Goal: Information Seeking & Learning: Learn about a topic

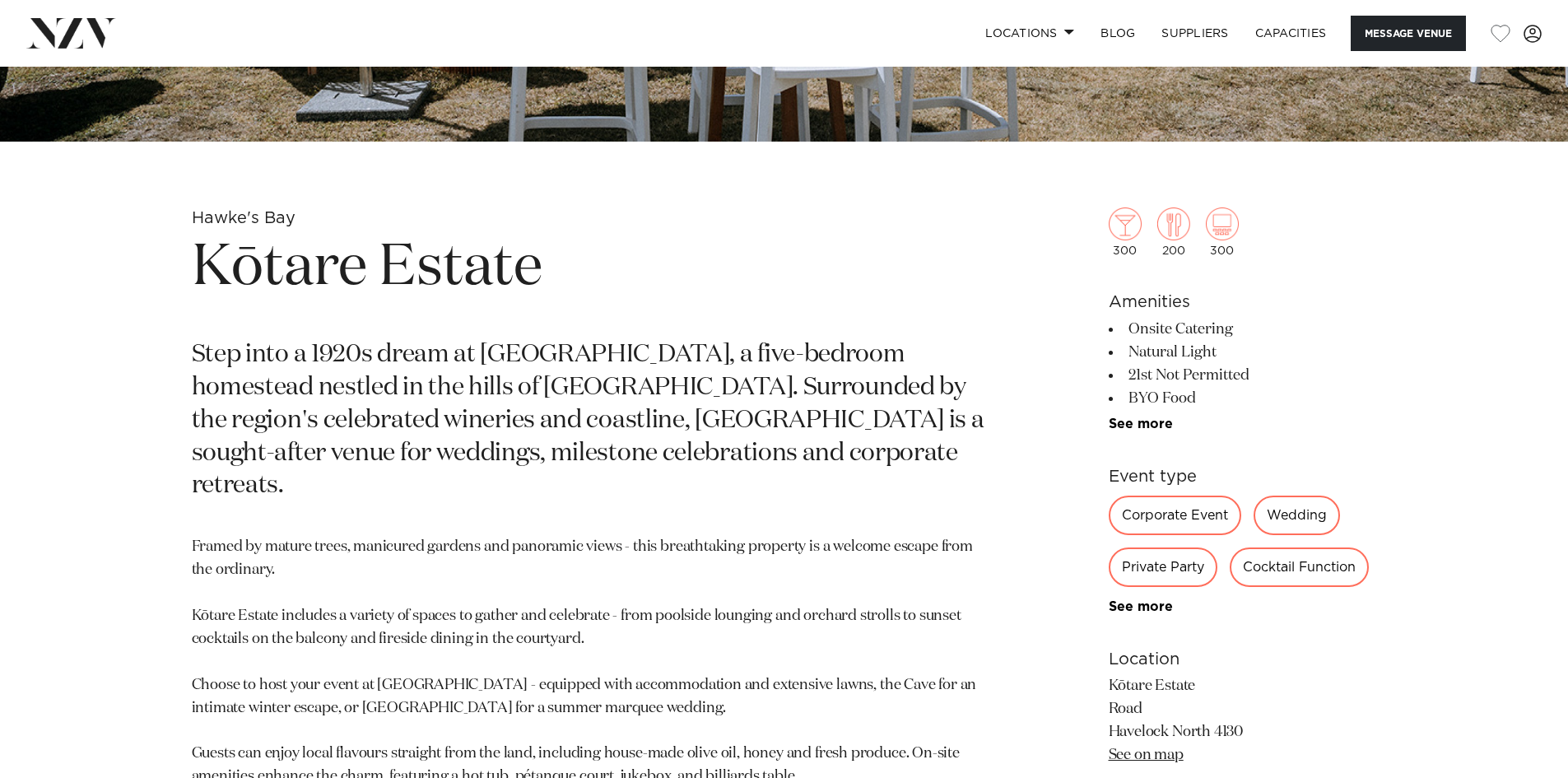
scroll to position [671, 0]
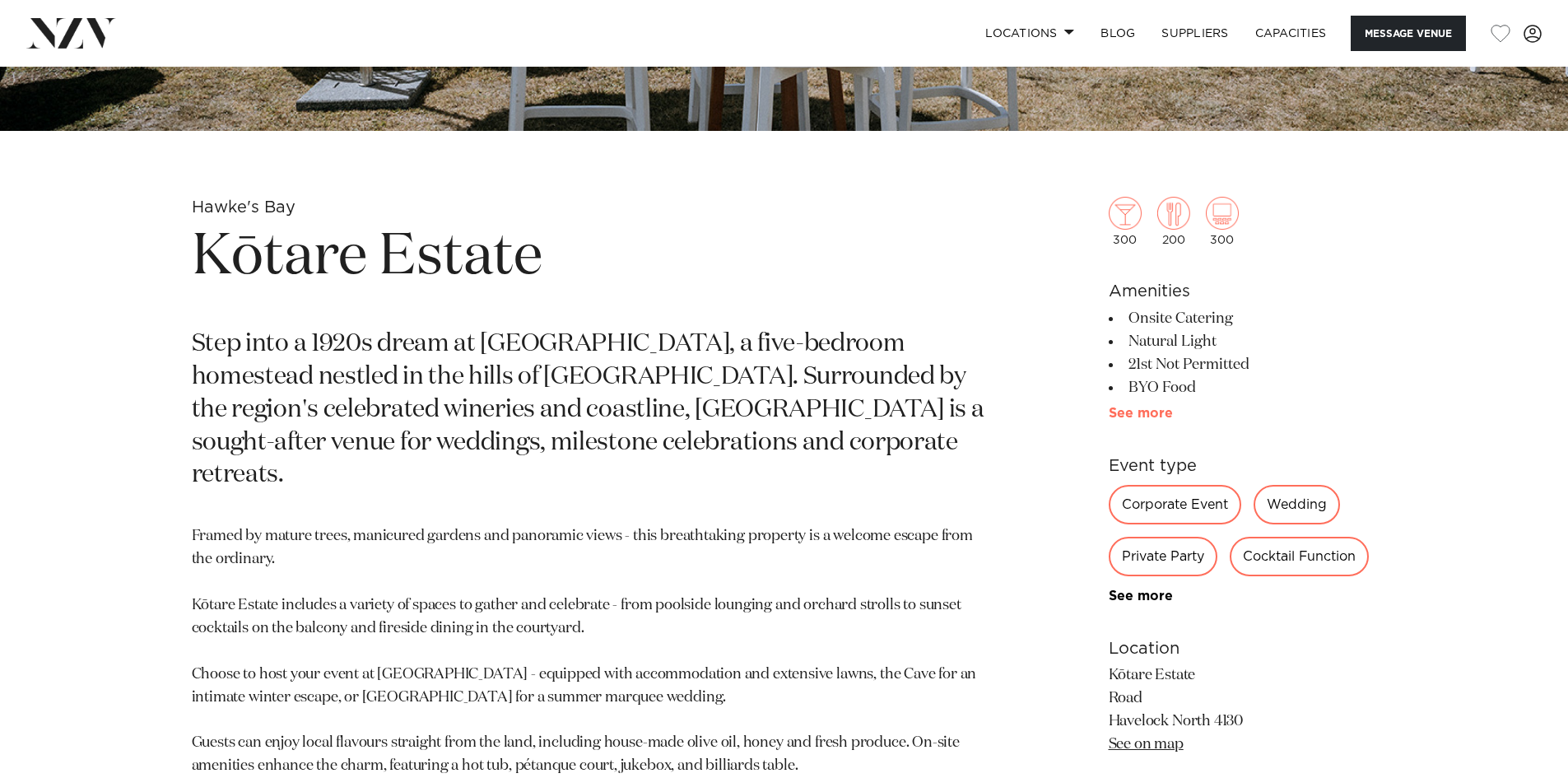
click at [1133, 412] on link "See more" at bounding box center [1173, 412] width 129 height 14
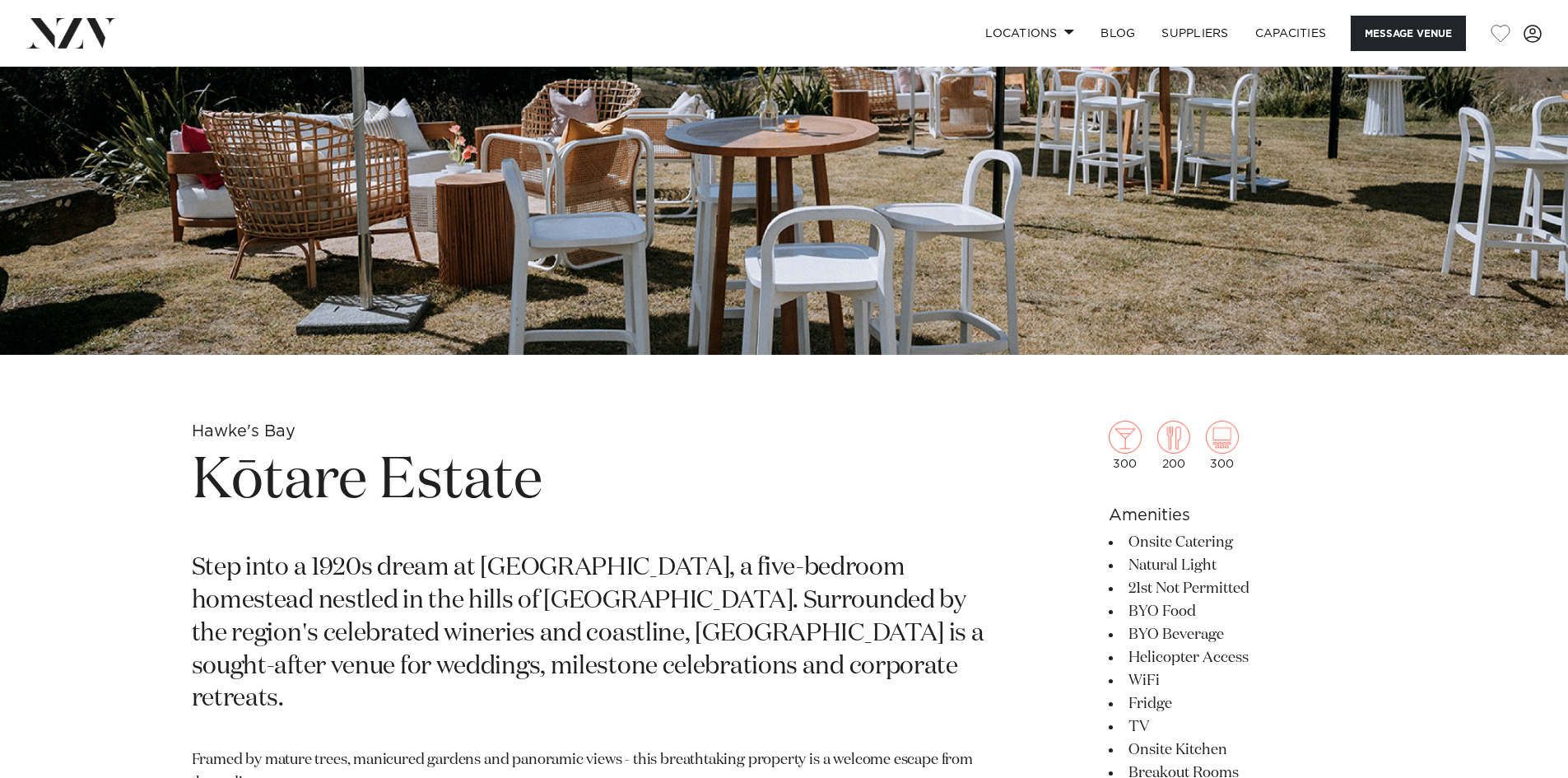
scroll to position [459, 0]
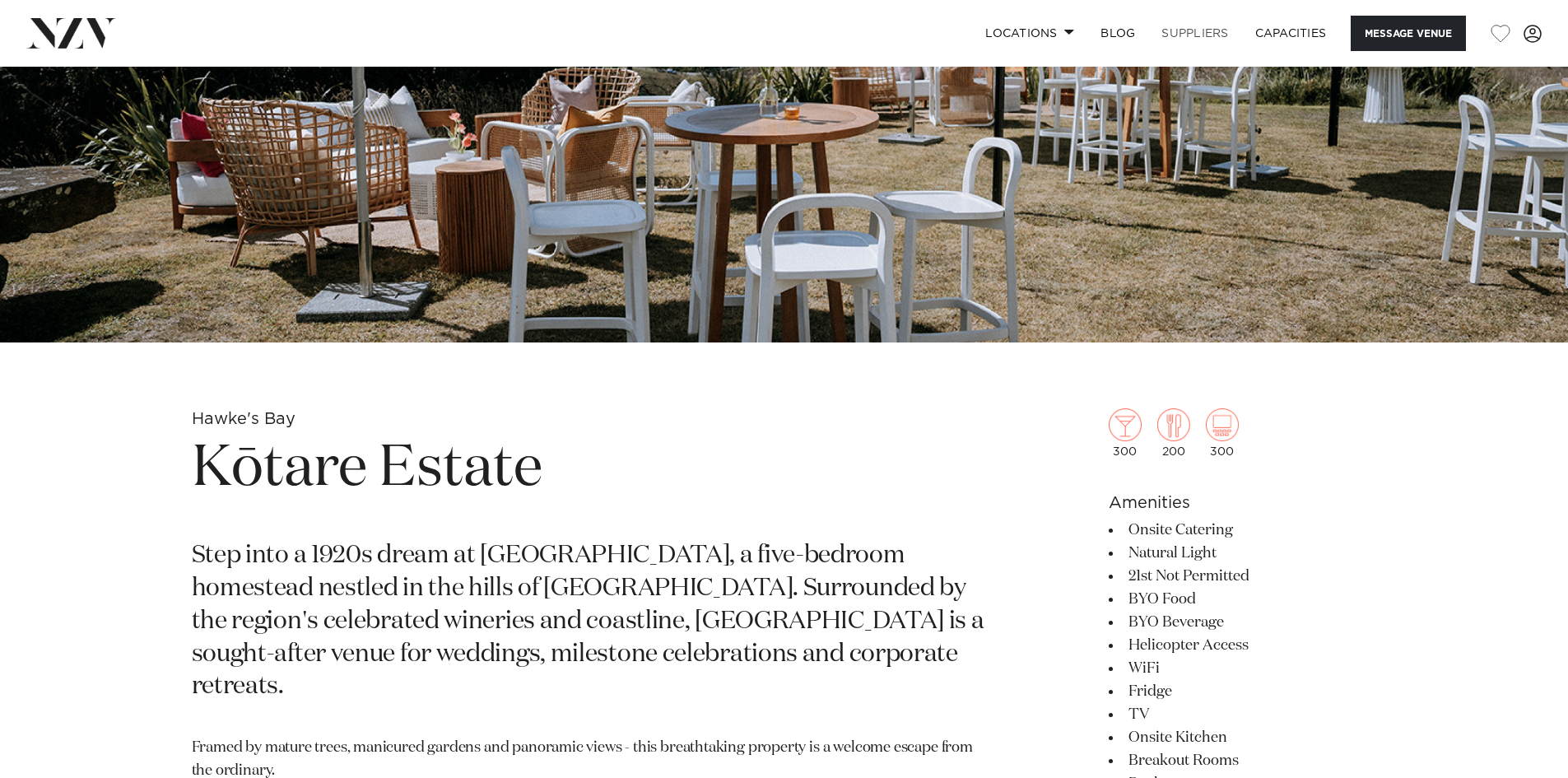
click at [1198, 24] on link "SUPPLIERS" at bounding box center [1194, 32] width 93 height 35
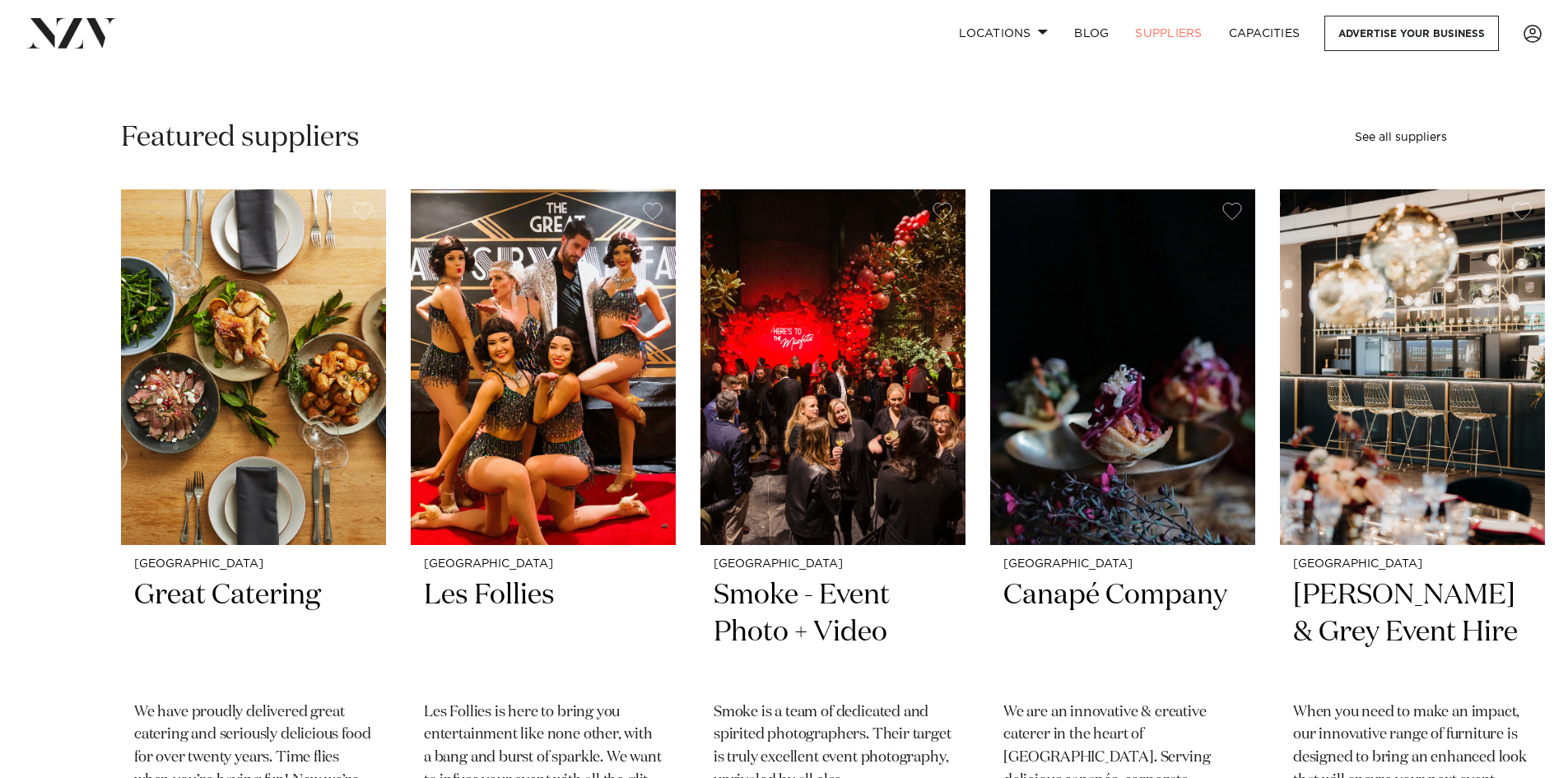
scroll to position [24, 0]
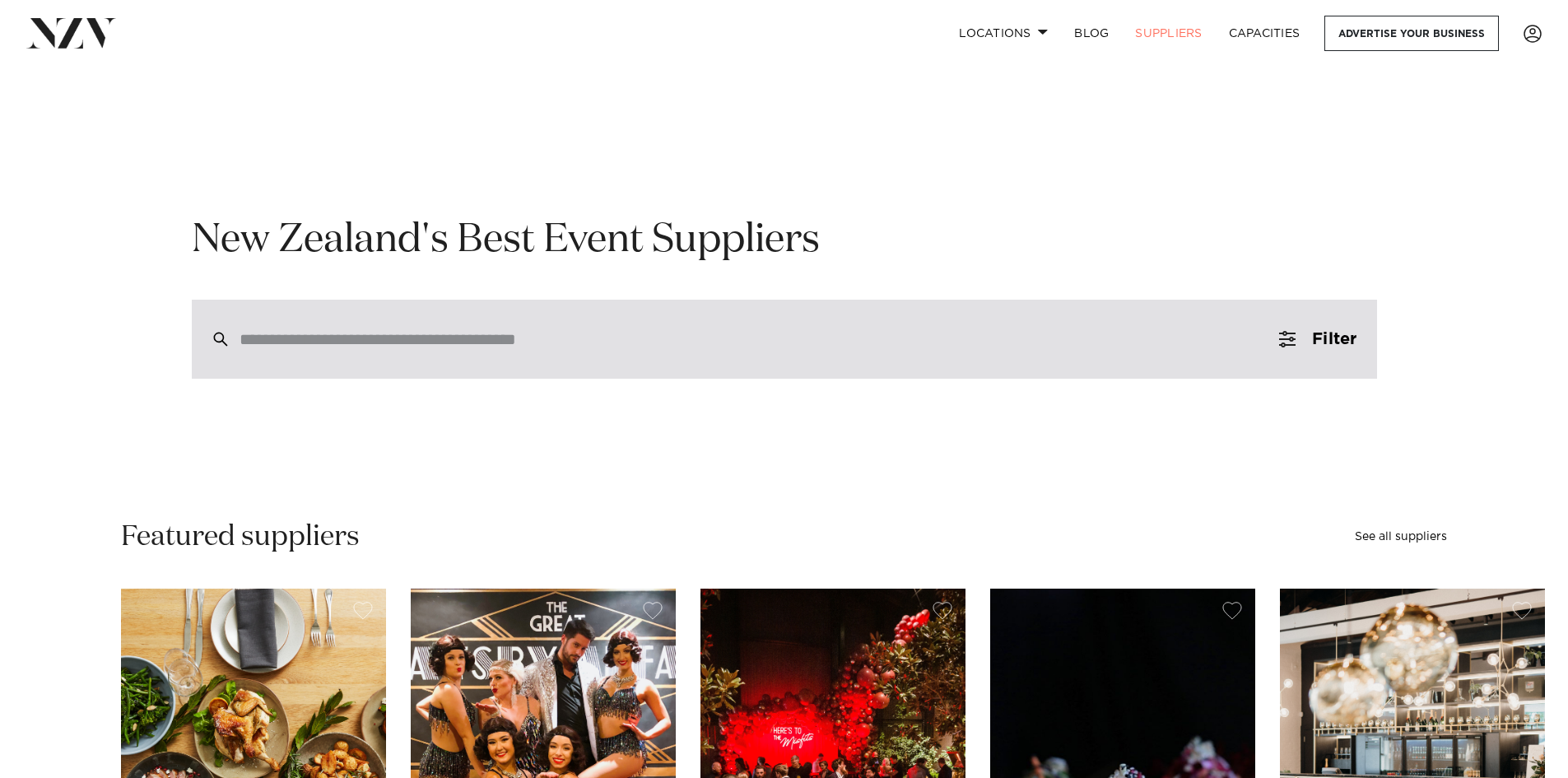
click at [1147, 340] on input "search" at bounding box center [749, 339] width 1020 height 18
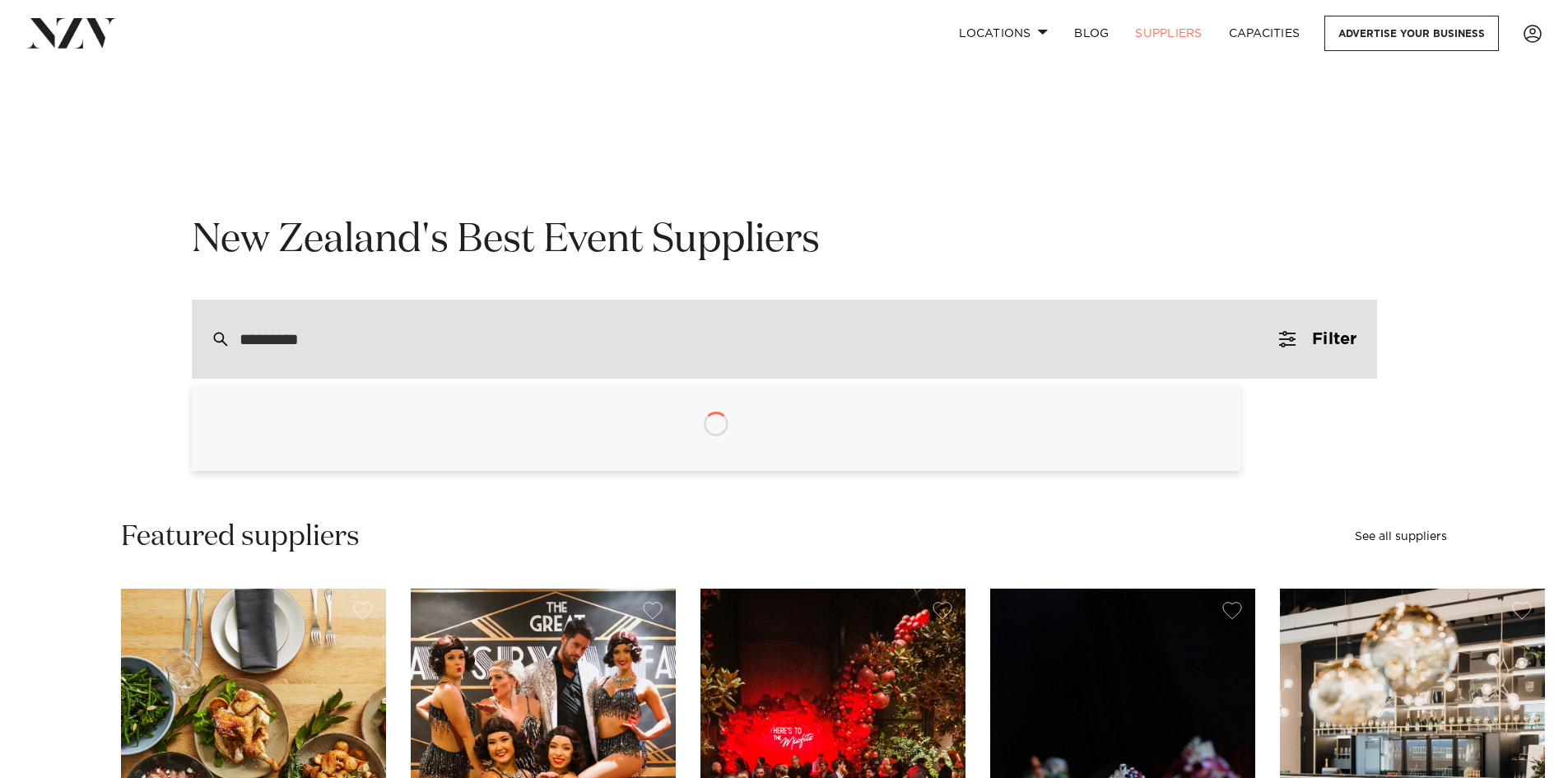
type input "**********"
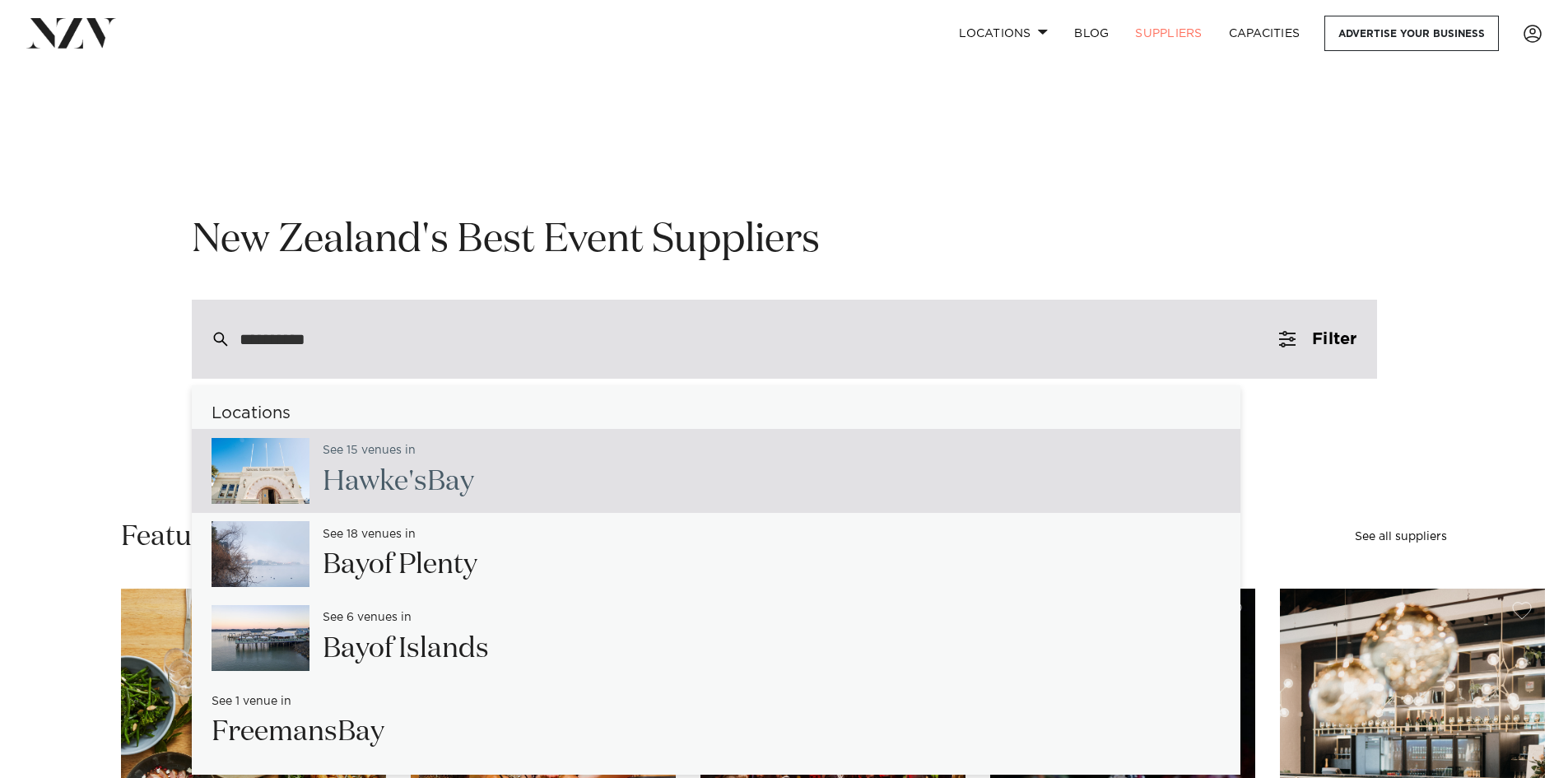
click at [374, 468] on h2 "Hawke's Bay" at bounding box center [398, 482] width 151 height 37
type input "**********"
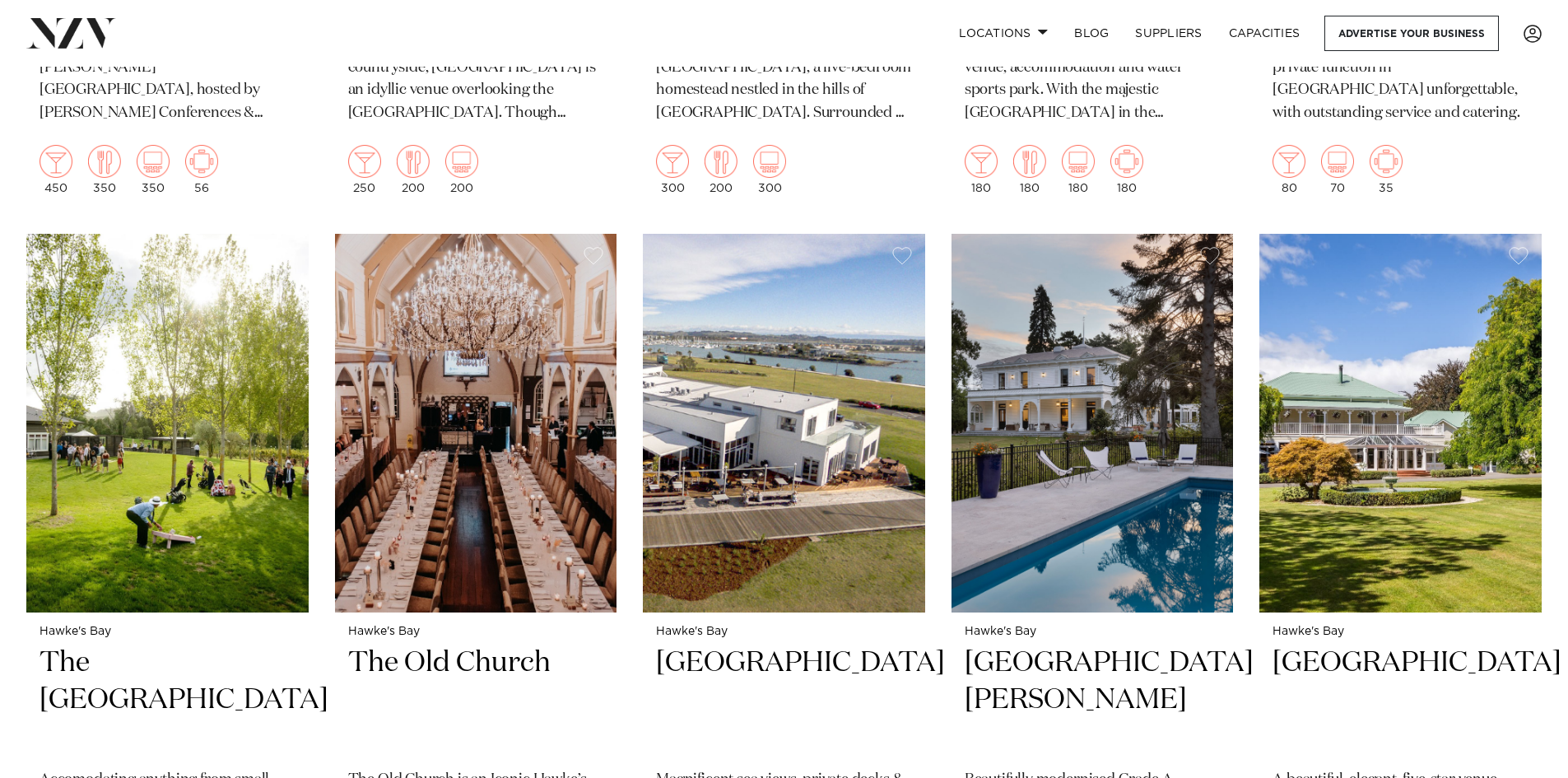
scroll to position [1244, 0]
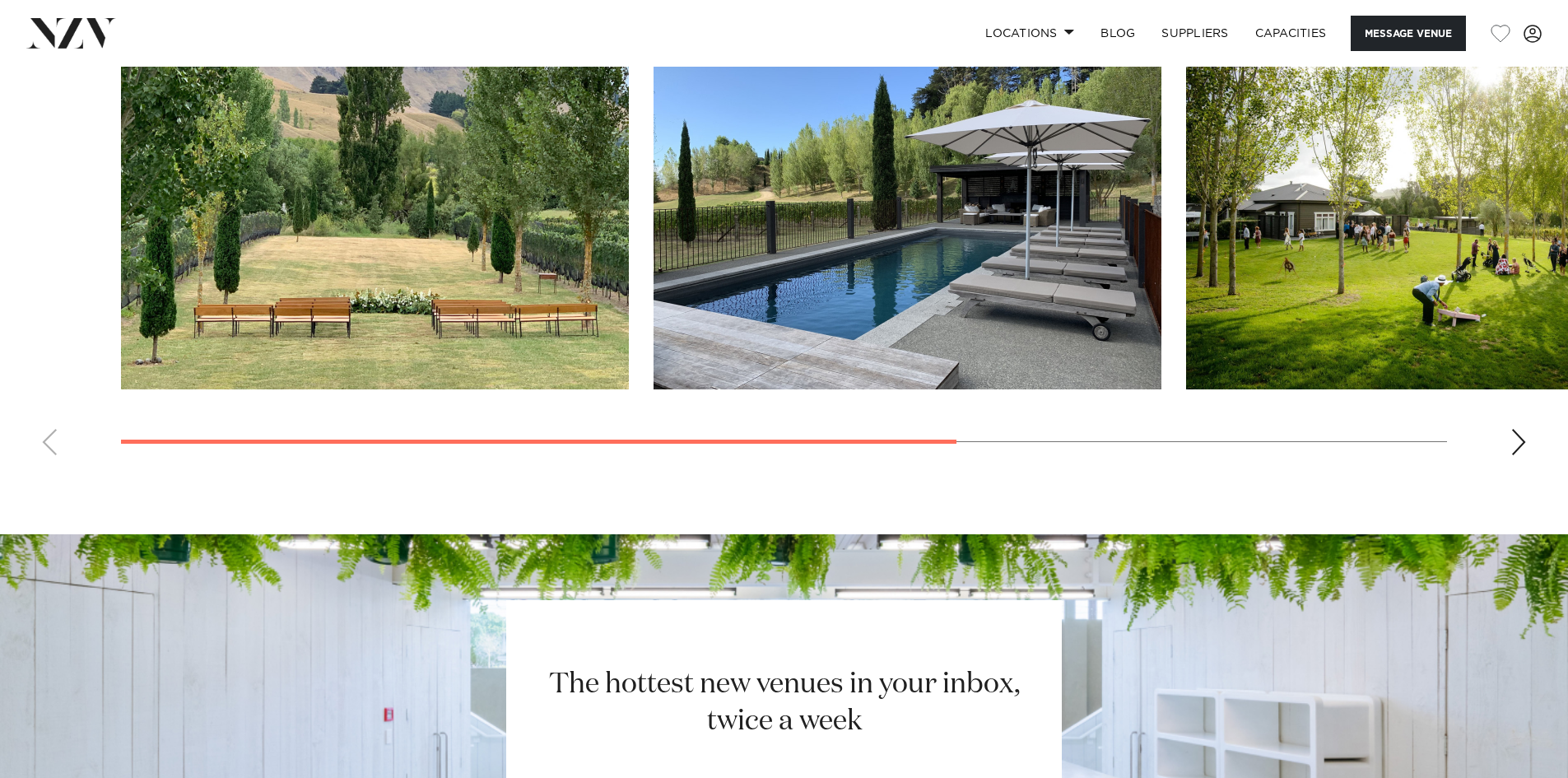
scroll to position [1446, 0]
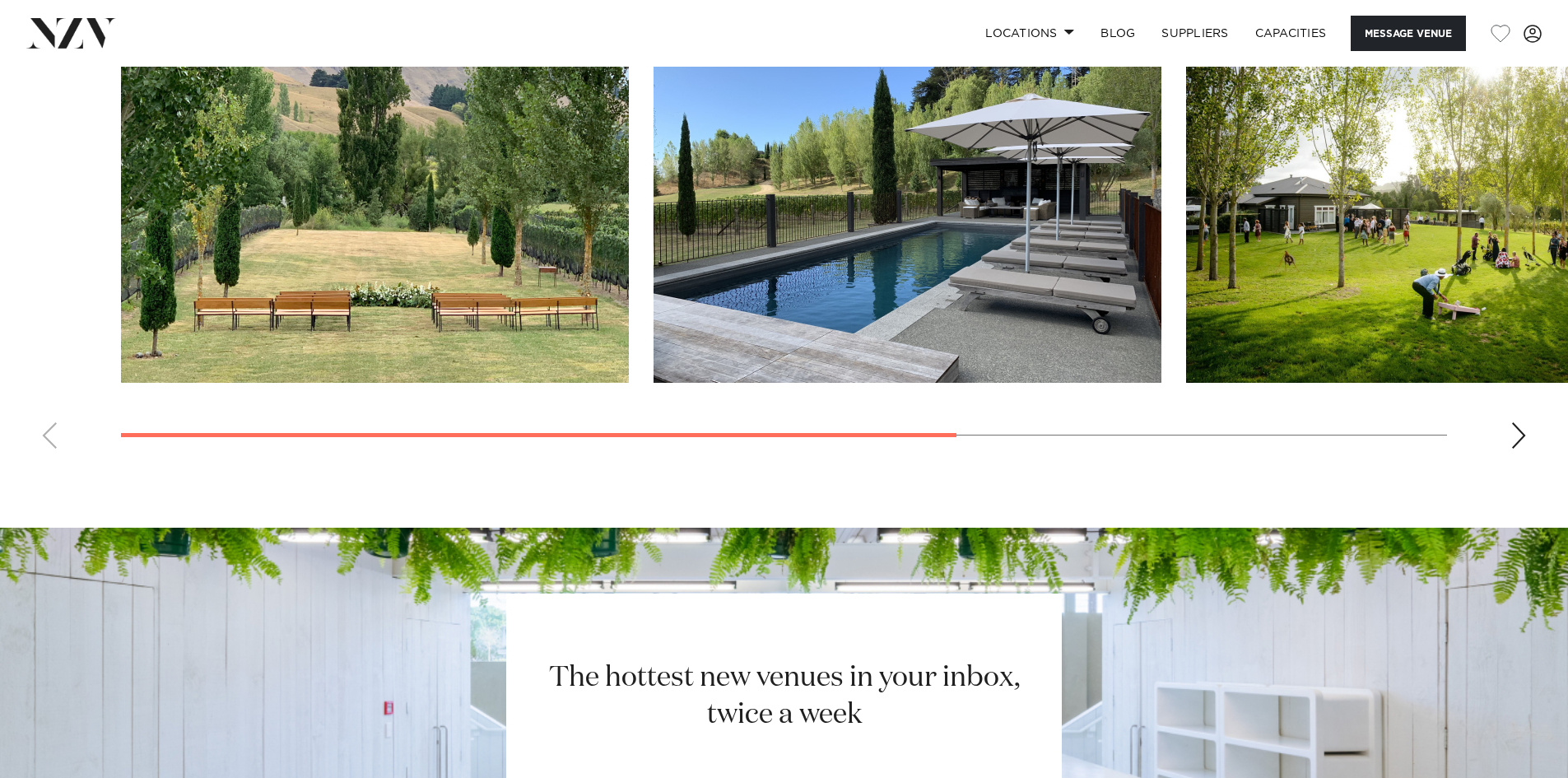
click at [1511, 438] on div "Next slide" at bounding box center [1518, 435] width 16 height 26
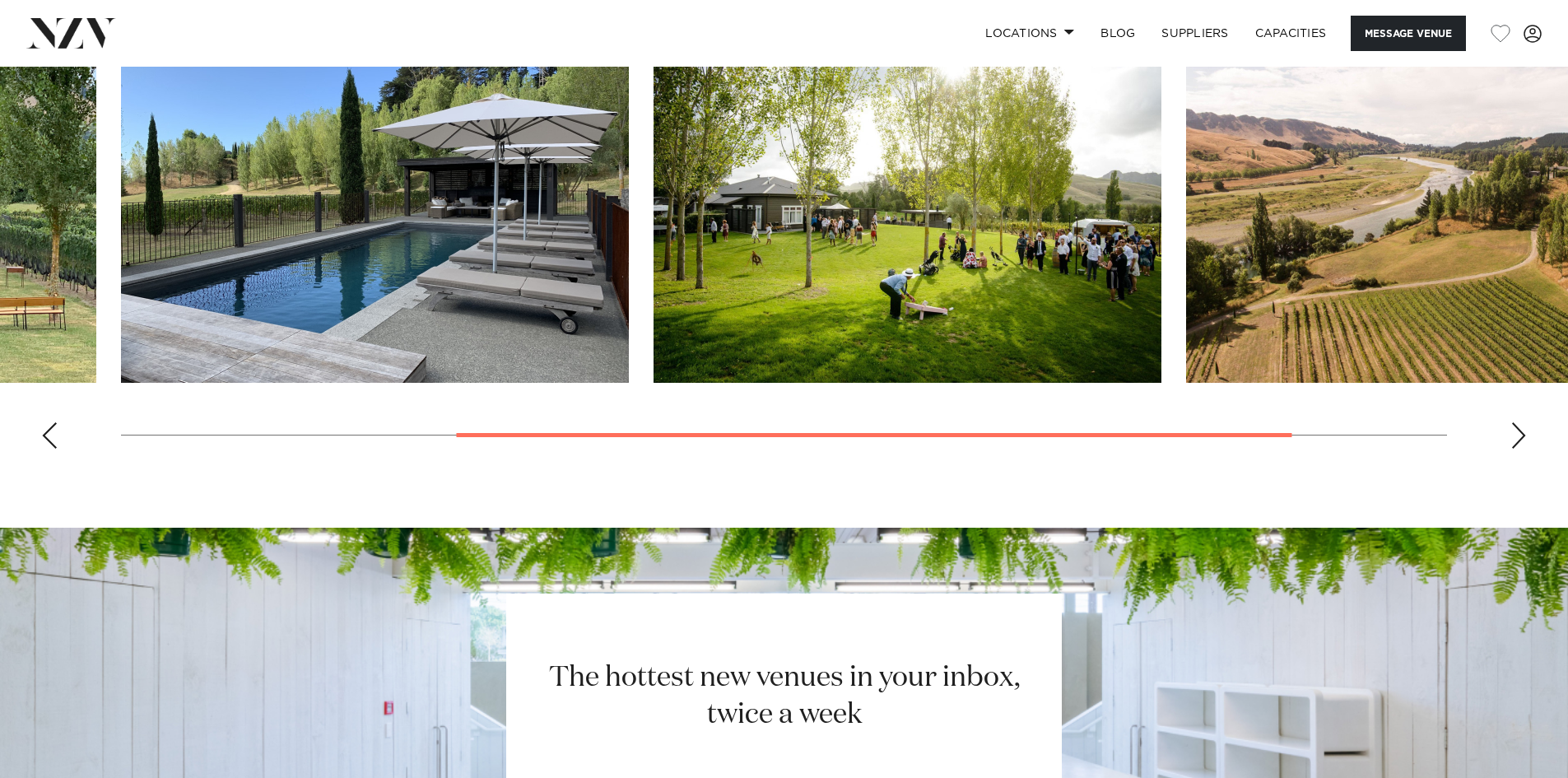
click at [1512, 438] on div "Next slide" at bounding box center [1518, 435] width 16 height 26
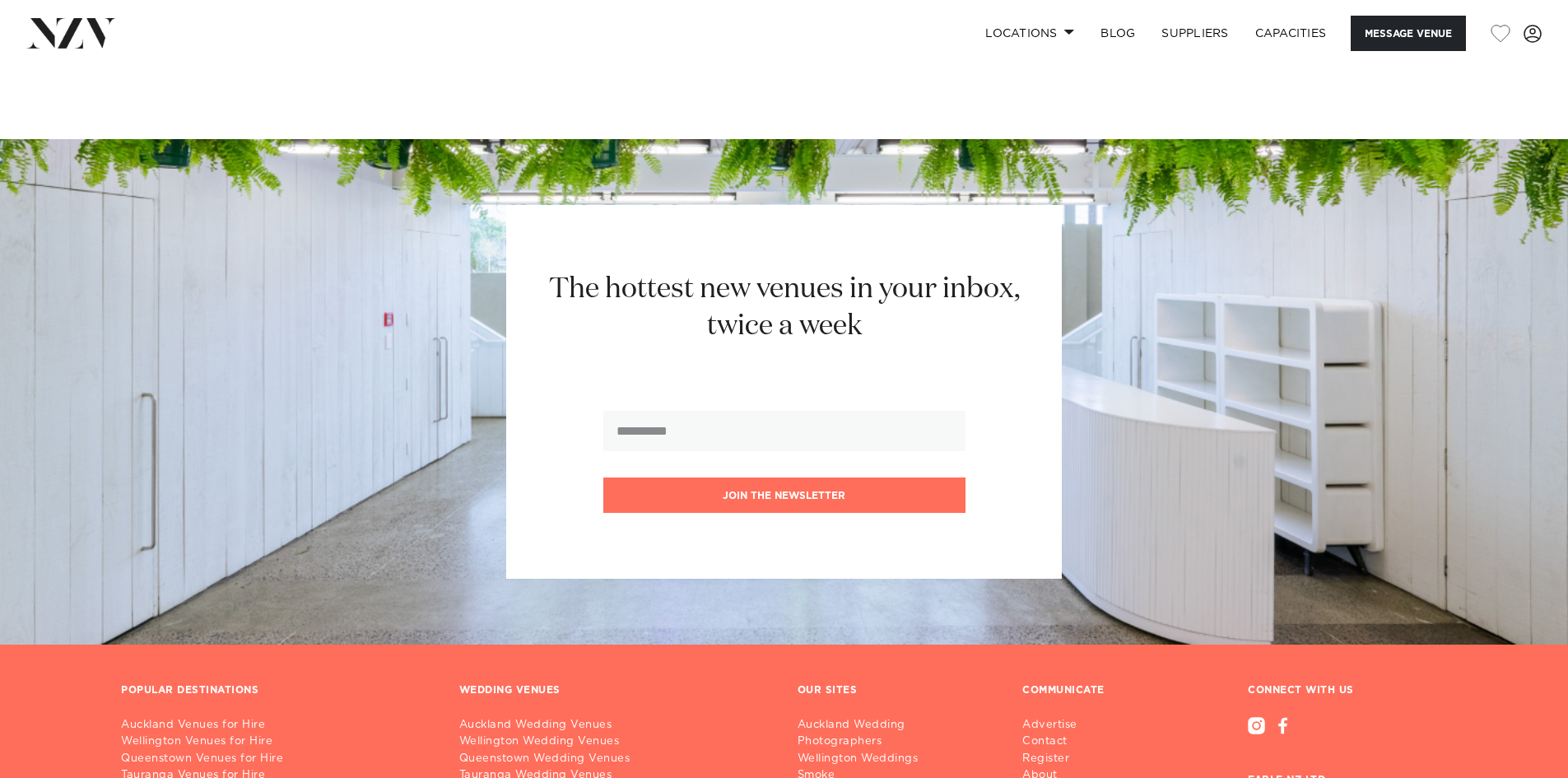
scroll to position [2117, 0]
